Goal: Register for event/course

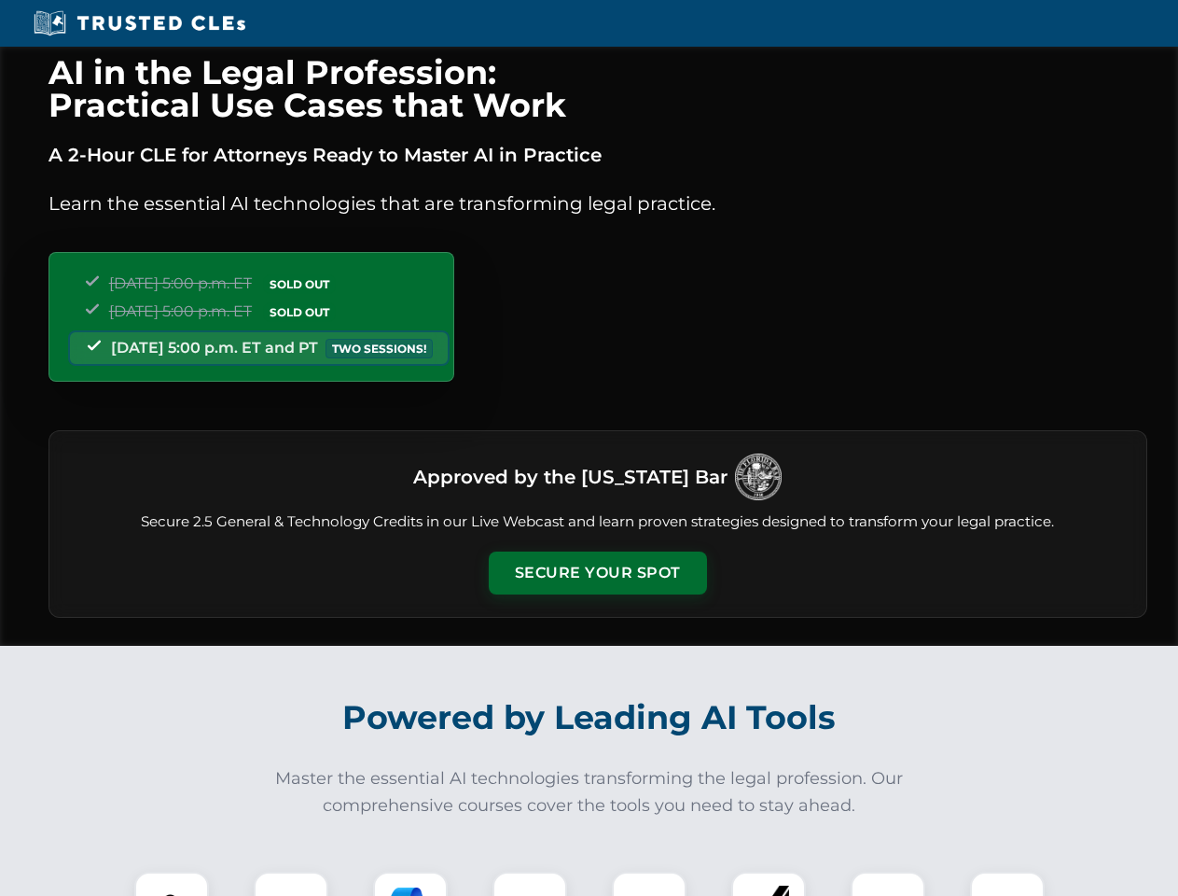
click at [597, 573] on button "Secure Your Spot" at bounding box center [598, 572] width 218 height 43
click at [172, 884] on img at bounding box center [172, 909] width 54 height 54
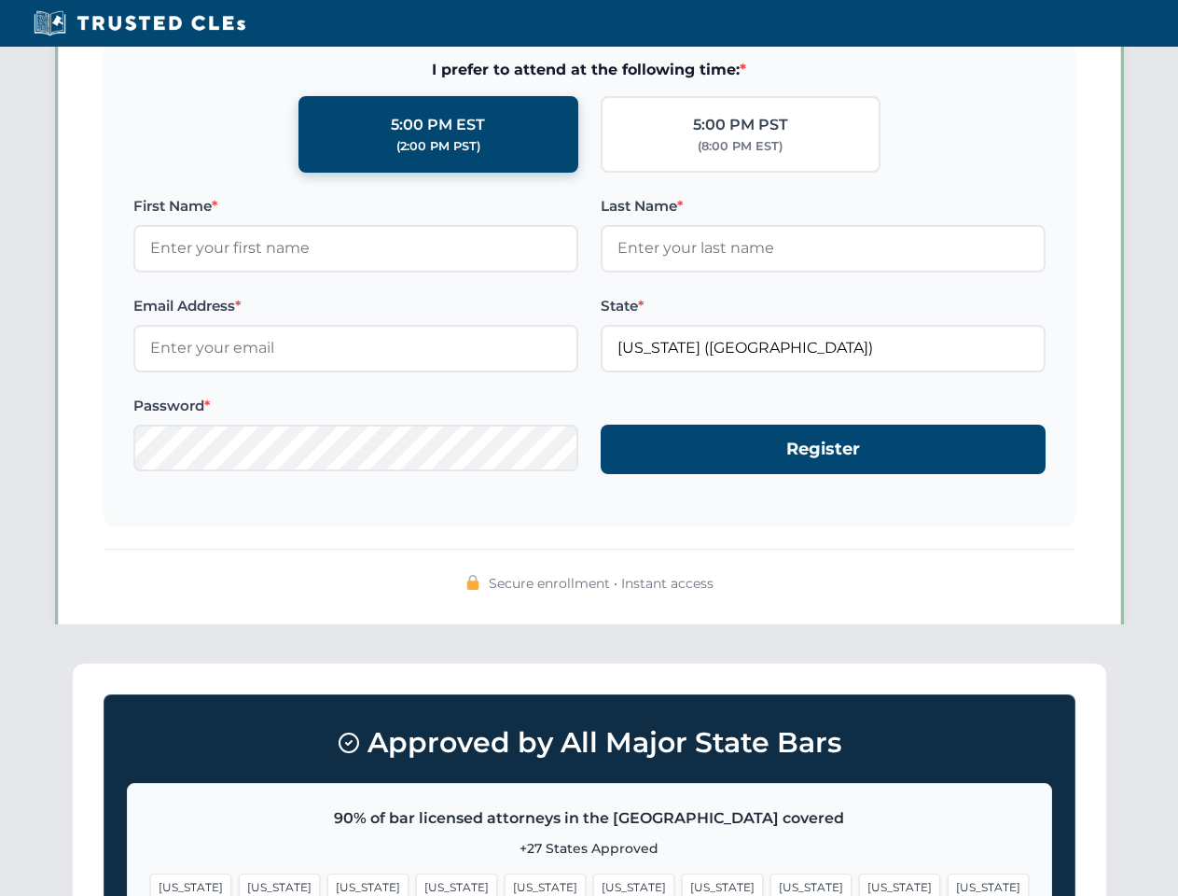
click at [682, 884] on span "[US_STATE]" at bounding box center [722, 886] width 81 height 27
click at [859, 884] on span "[US_STATE]" at bounding box center [899, 886] width 81 height 27
